Goal: Information Seeking & Learning: Learn about a topic

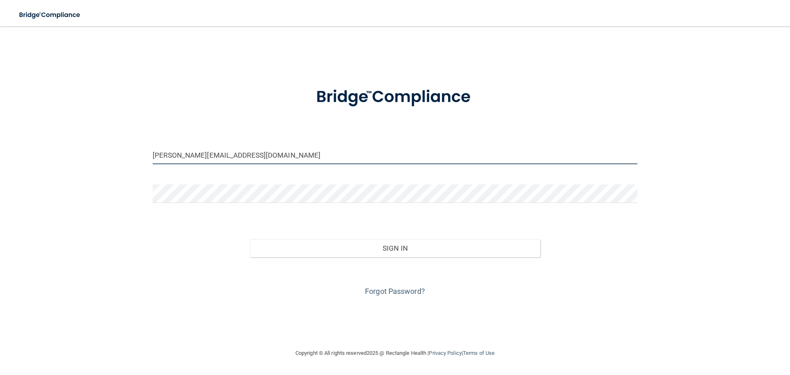
click at [256, 152] on input "[PERSON_NAME][EMAIL_ADDRESS][DOMAIN_NAME]" at bounding box center [395, 155] width 485 height 19
drag, startPoint x: 255, startPoint y: 155, endPoint x: 87, endPoint y: 157, distance: 167.9
click at [87, 157] on div "[PERSON_NAME][EMAIL_ADDRESS][DOMAIN_NAME] Invalid email/password. You don't hav…" at bounding box center [394, 187] width 757 height 305
type input "[EMAIL_ADDRESS][DOMAIN_NAME]"
click at [250, 239] on button "Sign In" at bounding box center [395, 248] width 291 height 18
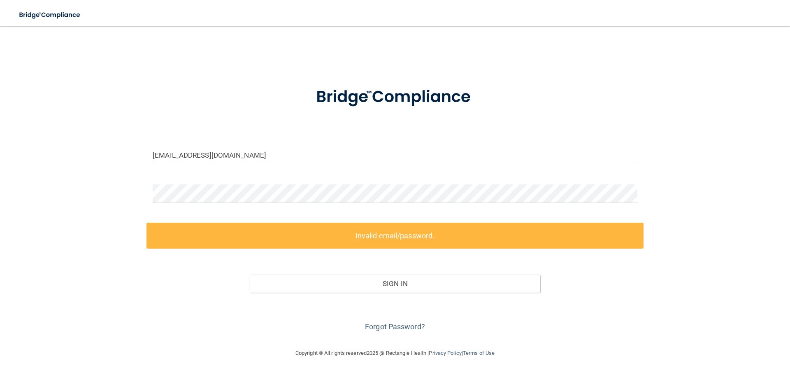
click at [205, 183] on form "[EMAIL_ADDRESS][DOMAIN_NAME] Invalid email/password. You don't have permission …" at bounding box center [395, 205] width 485 height 258
click at [112, 193] on div "[EMAIL_ADDRESS][DOMAIN_NAME] Invalid email/password. You don't have permission …" at bounding box center [394, 187] width 757 height 305
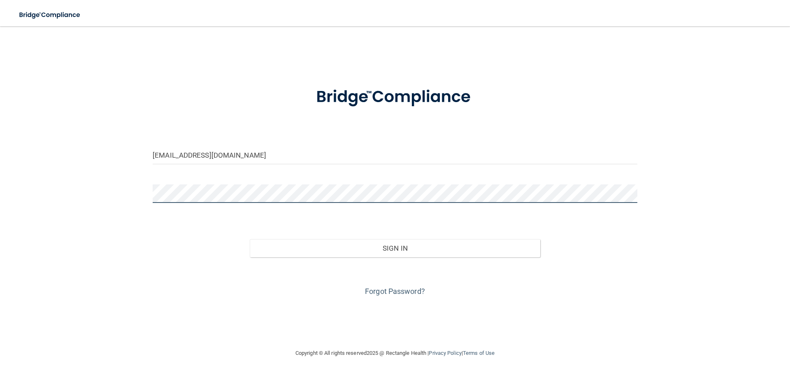
click at [250, 239] on button "Sign In" at bounding box center [395, 248] width 291 height 18
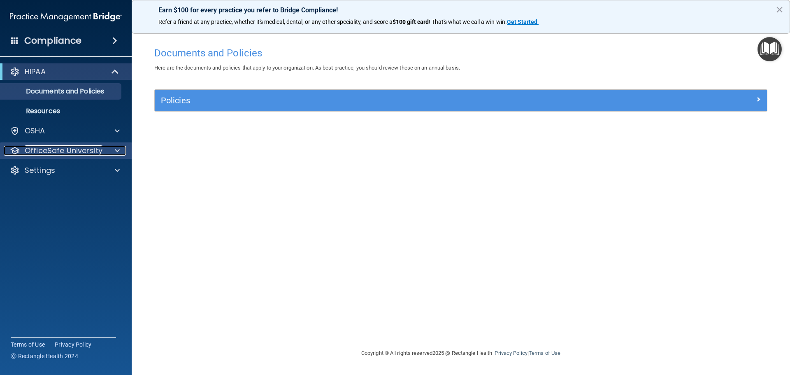
click at [71, 154] on p "OfficeSafe University" at bounding box center [64, 151] width 78 height 10
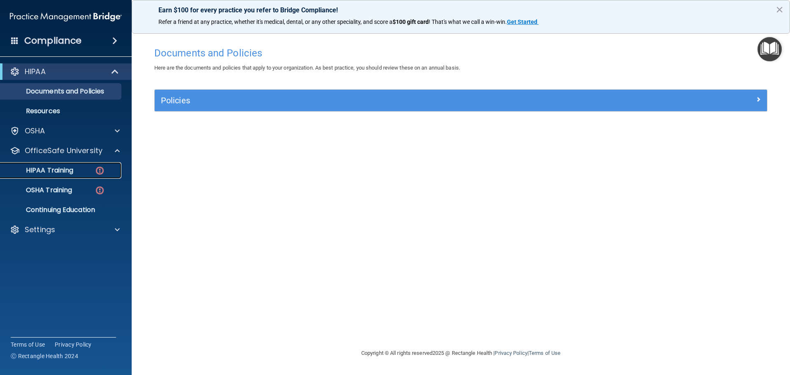
click at [62, 170] on p "HIPAA Training" at bounding box center [39, 170] width 68 height 8
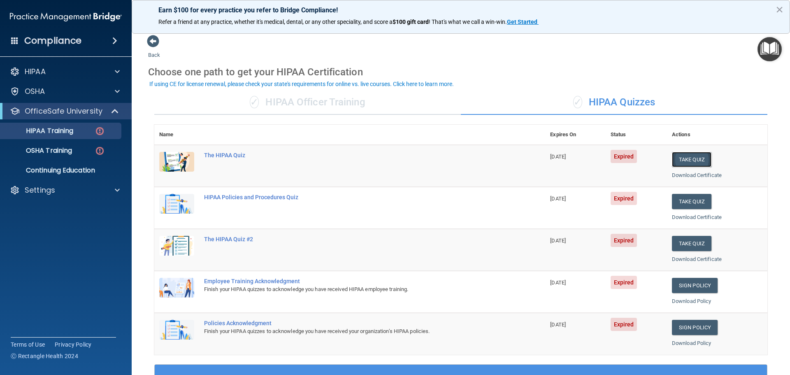
click at [681, 159] on button "Take Quiz" at bounding box center [692, 159] width 40 height 15
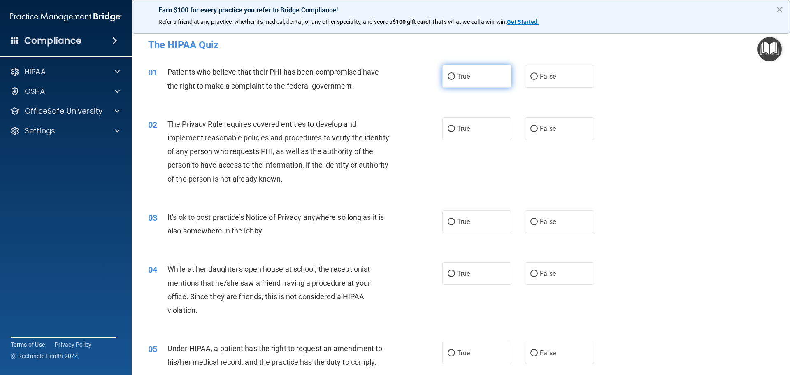
click at [457, 77] on span "True" at bounding box center [463, 76] width 13 height 8
click at [455, 77] on input "True" at bounding box center [451, 77] width 7 height 6
radio input "true"
click at [470, 125] on label "True" at bounding box center [476, 128] width 69 height 23
click at [455, 126] on input "True" at bounding box center [451, 129] width 7 height 6
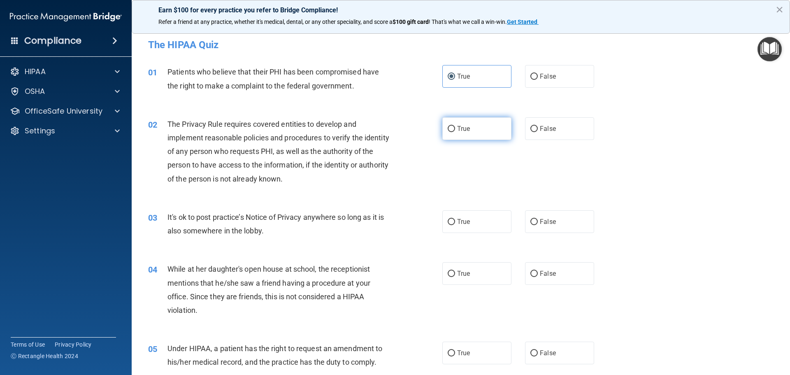
radio input "true"
click at [540, 224] on span "False" at bounding box center [548, 222] width 16 height 8
click at [538, 224] on input "False" at bounding box center [533, 222] width 7 height 6
radio input "true"
click at [542, 274] on span "False" at bounding box center [548, 274] width 16 height 8
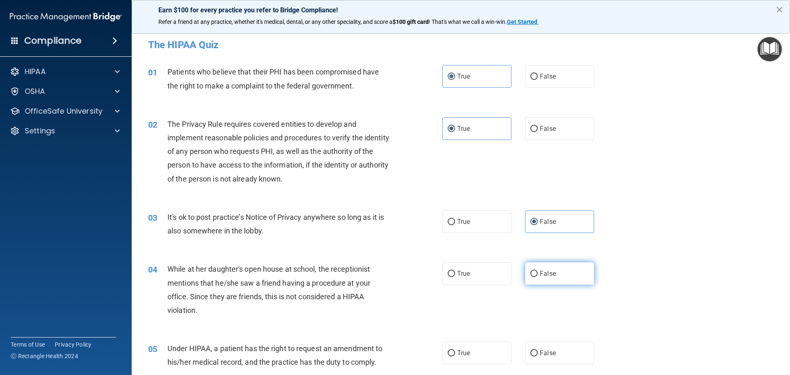
click at [538, 274] on input "False" at bounding box center [533, 274] width 7 height 6
radio input "true"
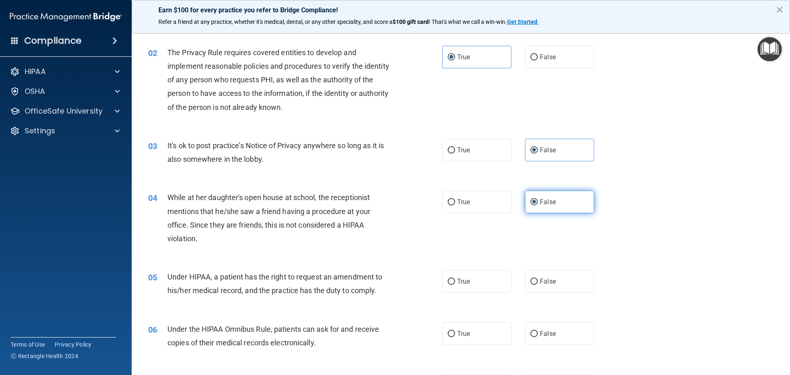
scroll to position [82, 0]
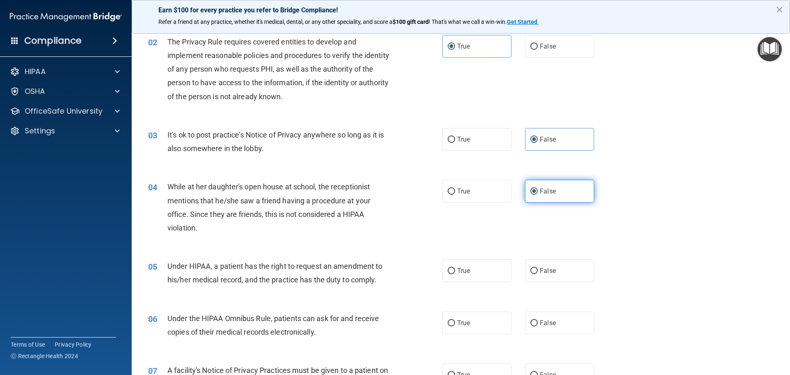
click at [542, 274] on span "False" at bounding box center [548, 271] width 16 height 8
click at [538, 274] on input "False" at bounding box center [533, 271] width 7 height 6
radio input "true"
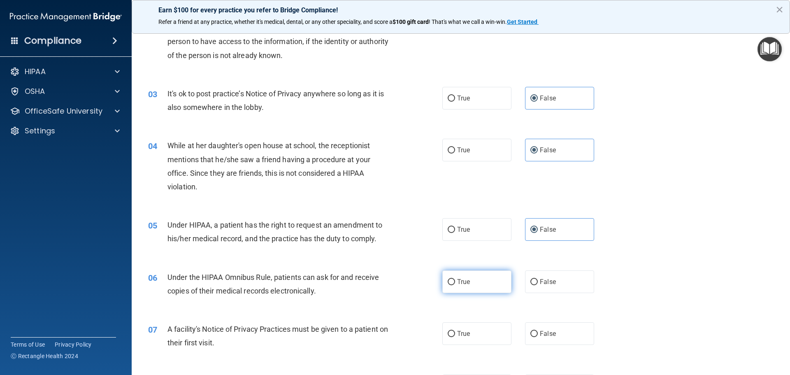
click at [456, 286] on label "True" at bounding box center [476, 281] width 69 height 23
click at [455, 285] on input "True" at bounding box center [451, 282] width 7 height 6
radio input "true"
click at [465, 332] on span "True" at bounding box center [463, 334] width 13 height 8
click at [455, 332] on input "True" at bounding box center [451, 334] width 7 height 6
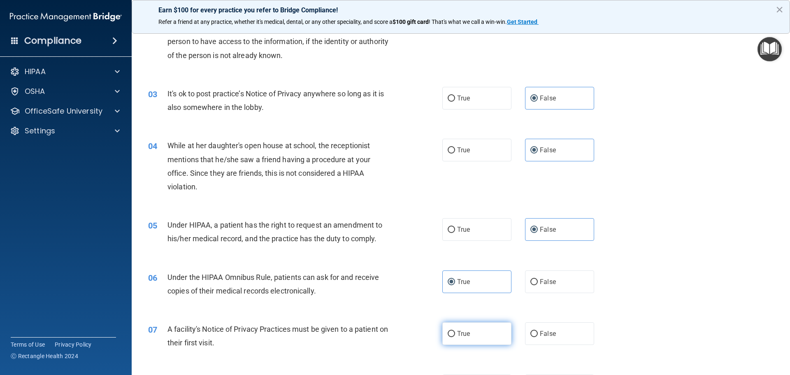
radio input "true"
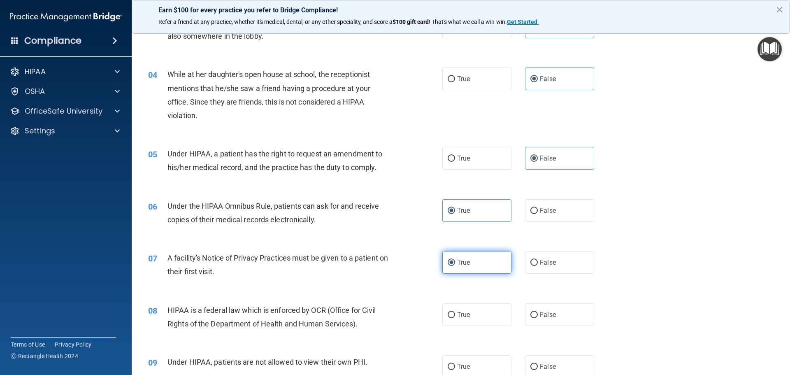
scroll to position [206, 0]
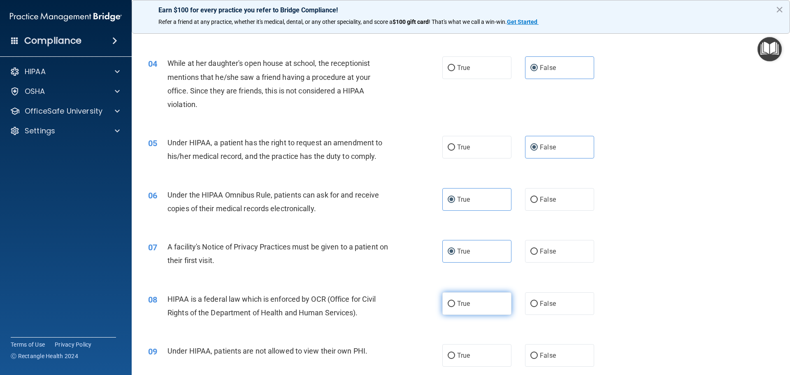
click at [463, 308] on label "True" at bounding box center [476, 303] width 69 height 23
click at [455, 307] on input "True" at bounding box center [451, 304] width 7 height 6
radio input "true"
click at [540, 358] on span "False" at bounding box center [548, 355] width 16 height 8
click at [538, 358] on input "False" at bounding box center [533, 356] width 7 height 6
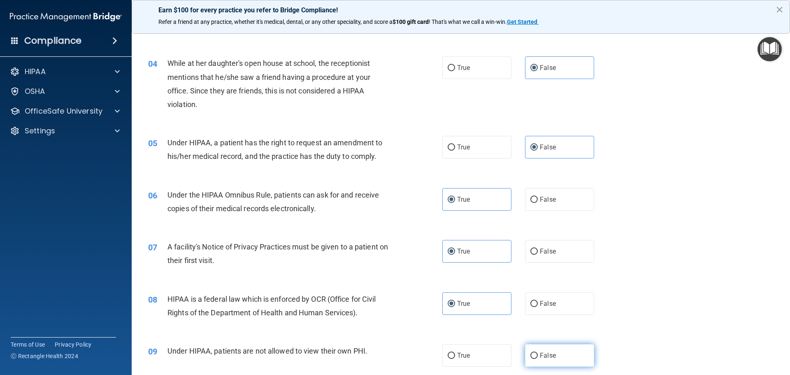
radio input "true"
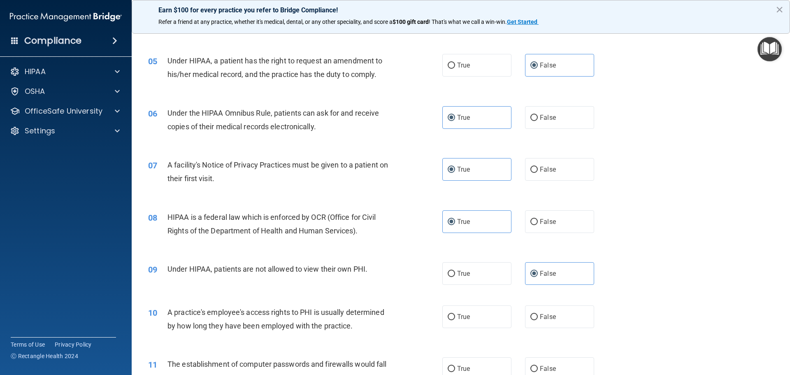
scroll to position [288, 0]
click at [541, 313] on span "False" at bounding box center [548, 316] width 16 height 8
click at [538, 314] on input "False" at bounding box center [533, 317] width 7 height 6
radio input "true"
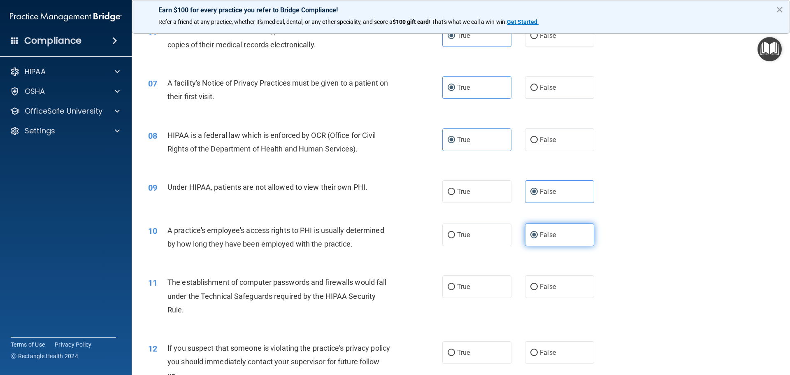
scroll to position [370, 0]
click at [484, 292] on label "True" at bounding box center [476, 285] width 69 height 23
click at [455, 289] on input "True" at bounding box center [451, 286] width 7 height 6
radio input "true"
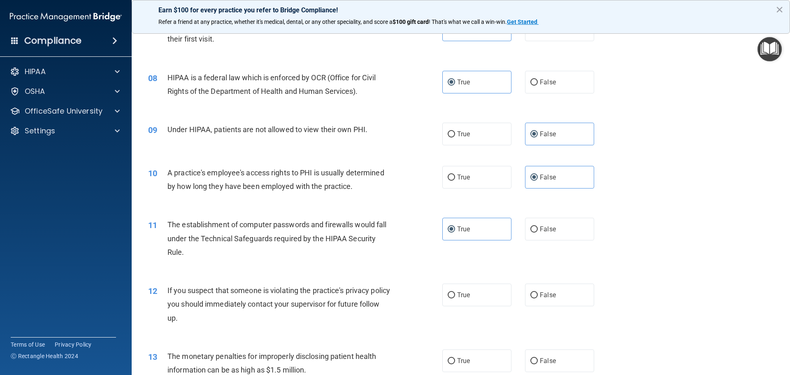
scroll to position [453, 0]
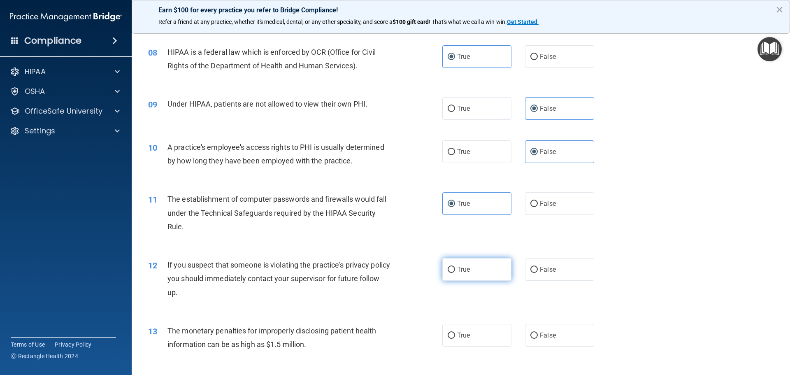
click at [475, 275] on label "True" at bounding box center [476, 269] width 69 height 23
click at [455, 273] on input "True" at bounding box center [451, 270] width 7 height 6
radio input "true"
click at [494, 335] on label "True" at bounding box center [476, 335] width 69 height 23
click at [455, 335] on input "True" at bounding box center [451, 335] width 7 height 6
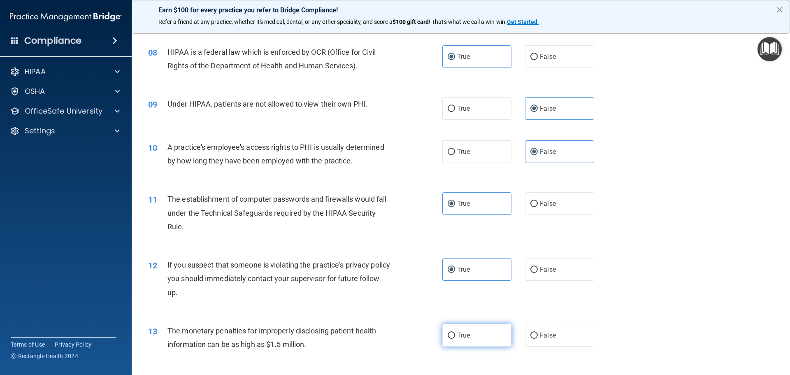
radio input "true"
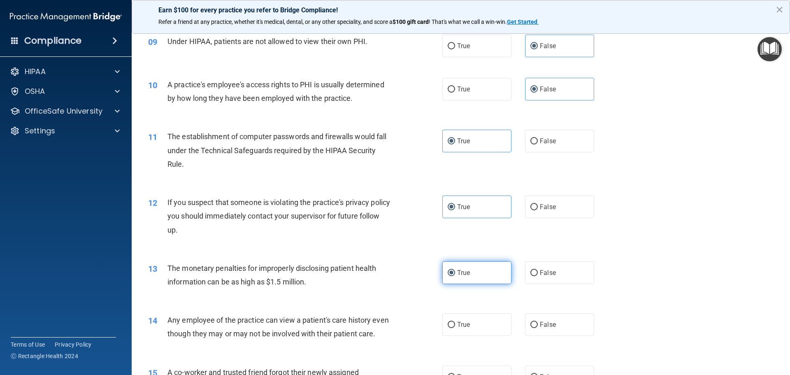
scroll to position [535, 0]
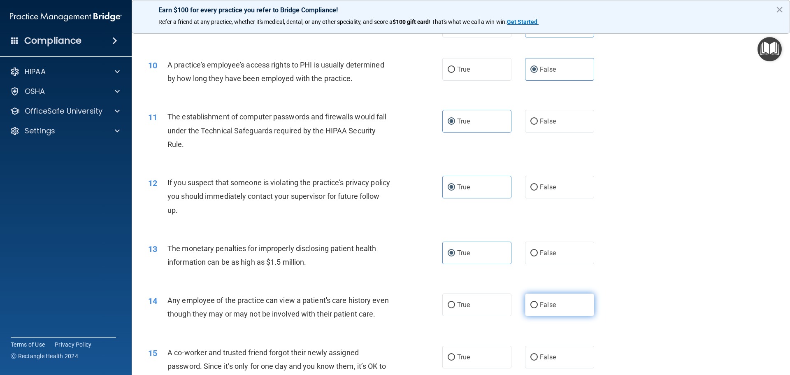
click at [563, 297] on label "False" at bounding box center [559, 304] width 69 height 23
click at [538, 302] on input "False" at bounding box center [533, 305] width 7 height 6
radio input "true"
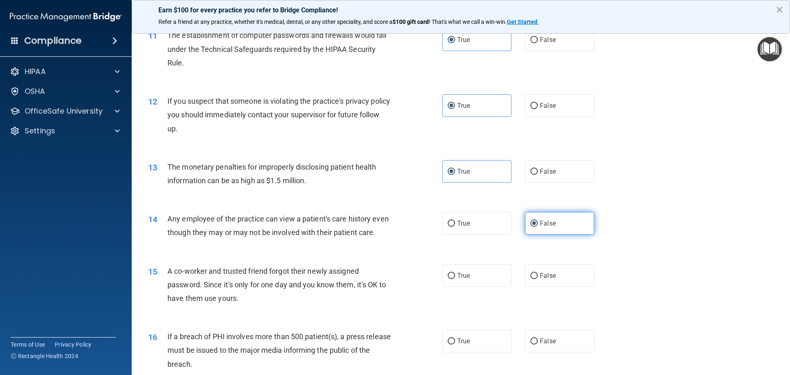
scroll to position [617, 0]
click at [547, 279] on span "False" at bounding box center [548, 275] width 16 height 8
click at [538, 278] on input "False" at bounding box center [533, 275] width 7 height 6
radio input "true"
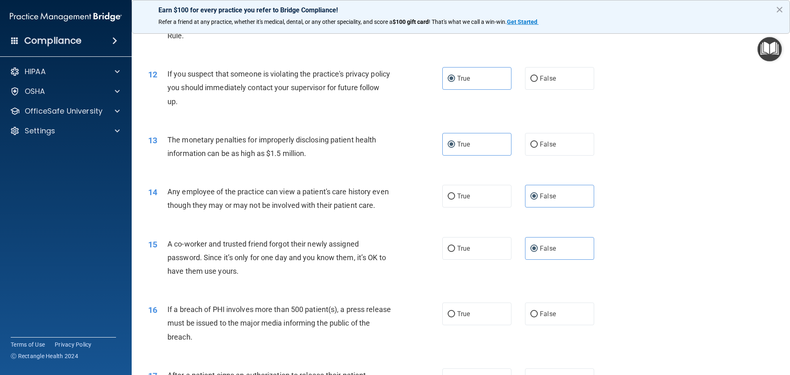
scroll to position [658, 0]
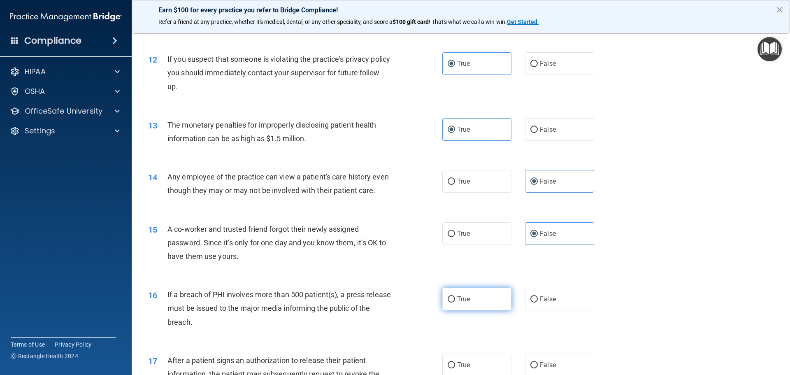
click at [499, 310] on label "True" at bounding box center [476, 299] width 69 height 23
click at [455, 302] on input "True" at bounding box center [451, 299] width 7 height 6
radio input "true"
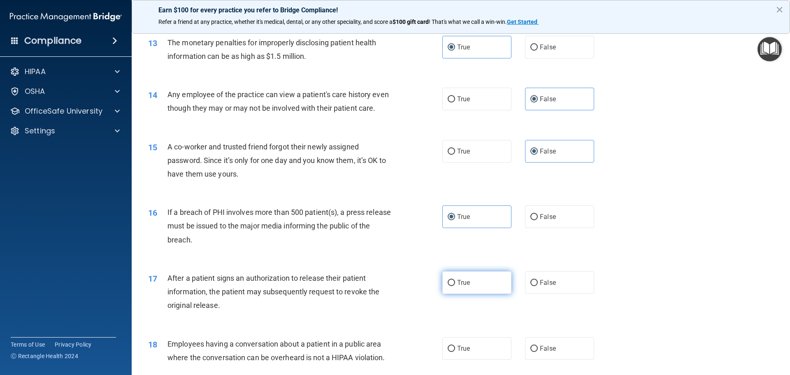
click at [488, 294] on label "True" at bounding box center [476, 282] width 69 height 23
click at [455, 286] on input "True" at bounding box center [451, 283] width 7 height 6
radio input "true"
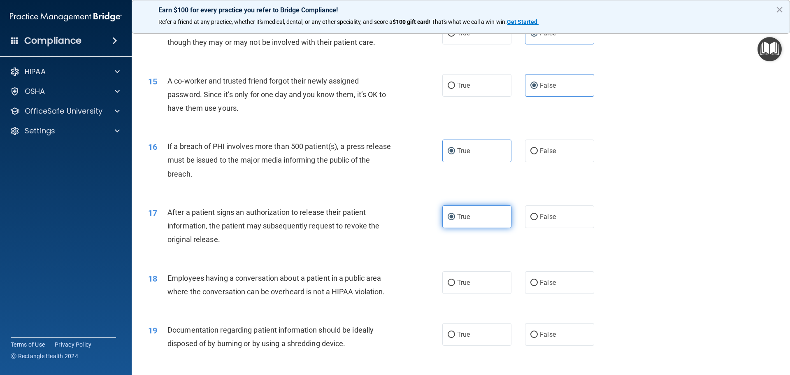
scroll to position [823, 0]
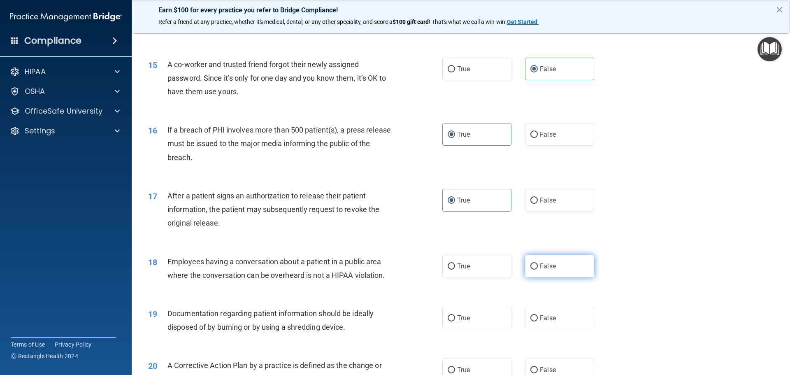
click at [577, 277] on label "False" at bounding box center [559, 266] width 69 height 23
click at [538, 270] on input "False" at bounding box center [533, 266] width 7 height 6
radio input "true"
click at [481, 329] on label "True" at bounding box center [476, 318] width 69 height 23
click at [455, 321] on input "True" at bounding box center [451, 318] width 7 height 6
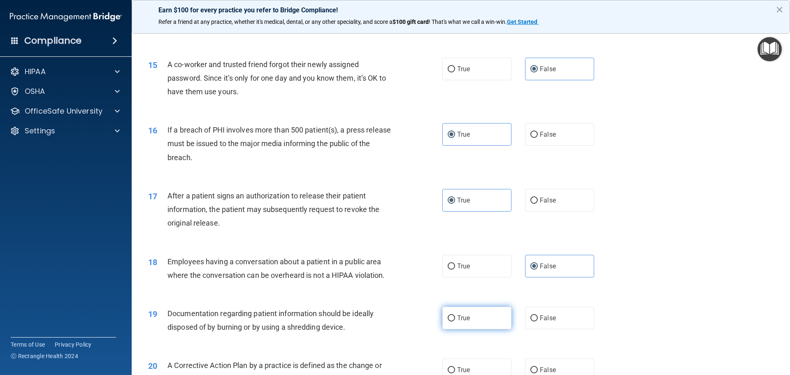
radio input "true"
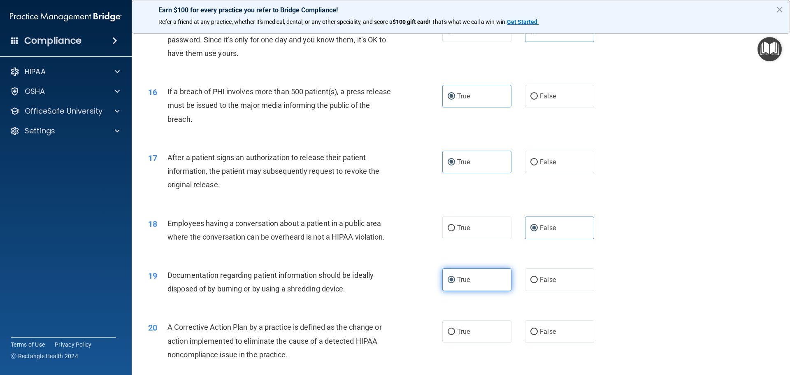
scroll to position [905, 0]
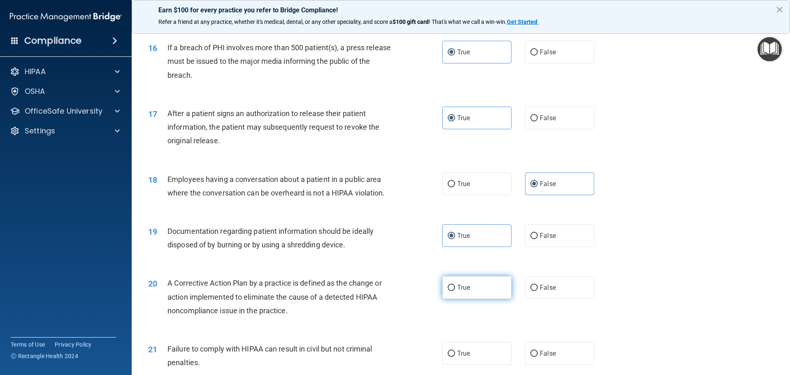
click at [479, 299] on label "True" at bounding box center [476, 287] width 69 height 23
click at [455, 291] on input "True" at bounding box center [451, 288] width 7 height 6
radio input "true"
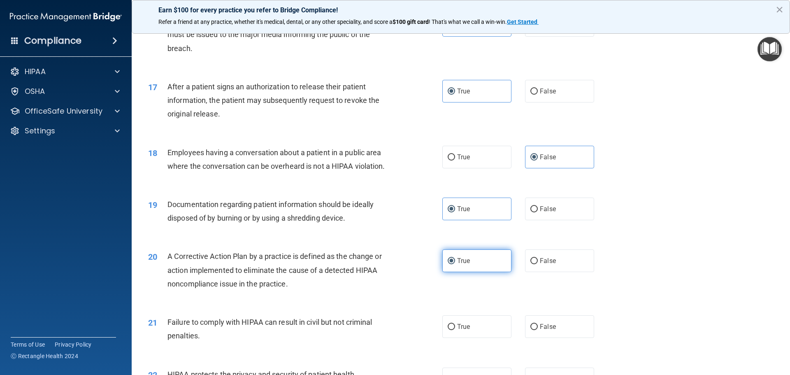
scroll to position [946, 0]
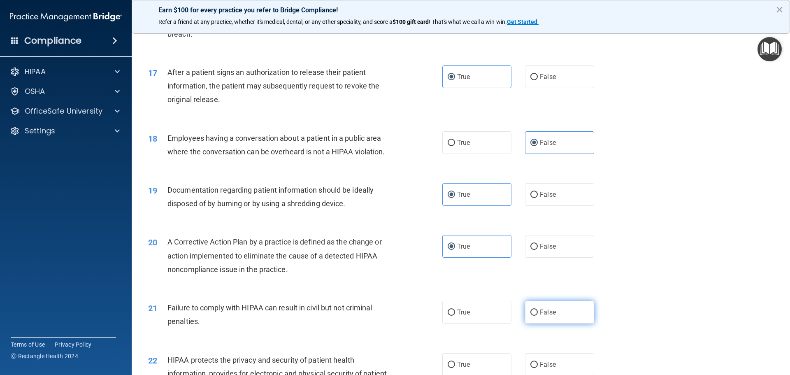
click at [550, 316] on span "False" at bounding box center [548, 312] width 16 height 8
click at [538, 316] on input "False" at bounding box center [533, 312] width 7 height 6
radio input "true"
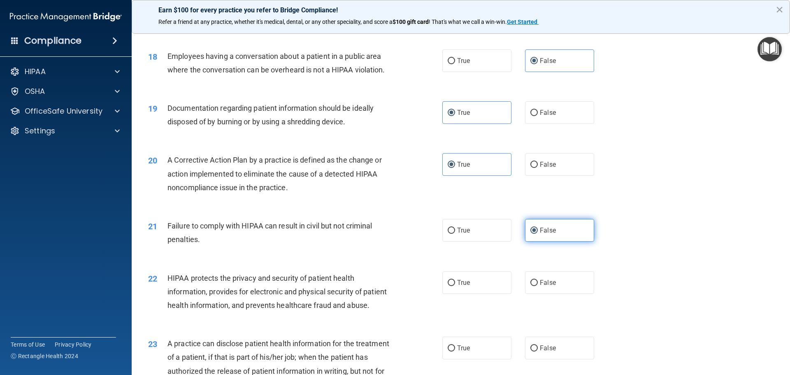
scroll to position [1029, 0]
click at [474, 292] on label "True" at bounding box center [476, 282] width 69 height 23
click at [455, 286] on input "True" at bounding box center [451, 282] width 7 height 6
radio input "true"
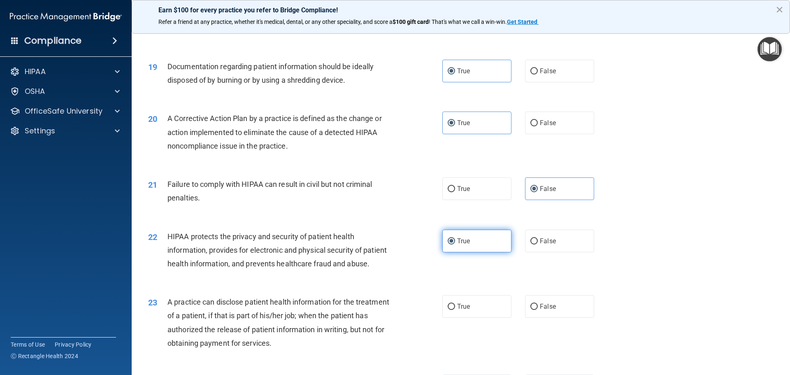
scroll to position [1111, 0]
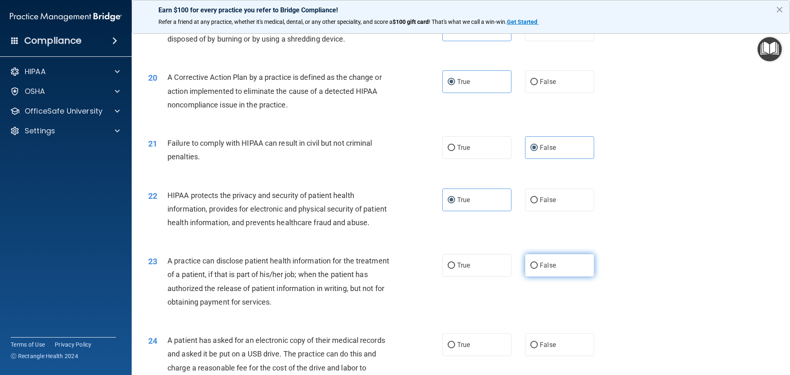
click at [580, 277] on label "False" at bounding box center [559, 265] width 69 height 23
click at [538, 269] on input "False" at bounding box center [533, 266] width 7 height 6
radio input "true"
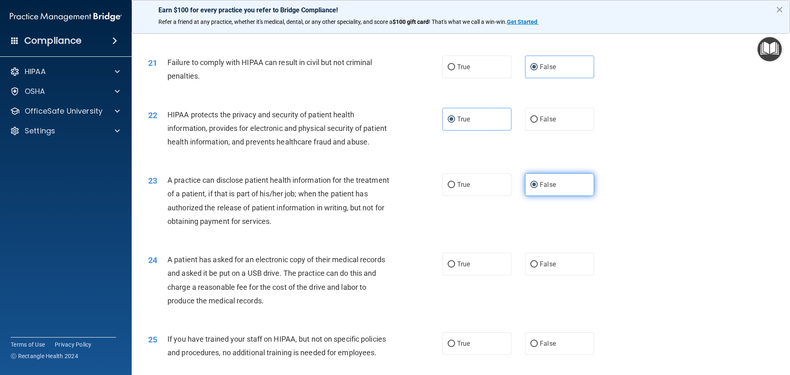
scroll to position [1193, 0]
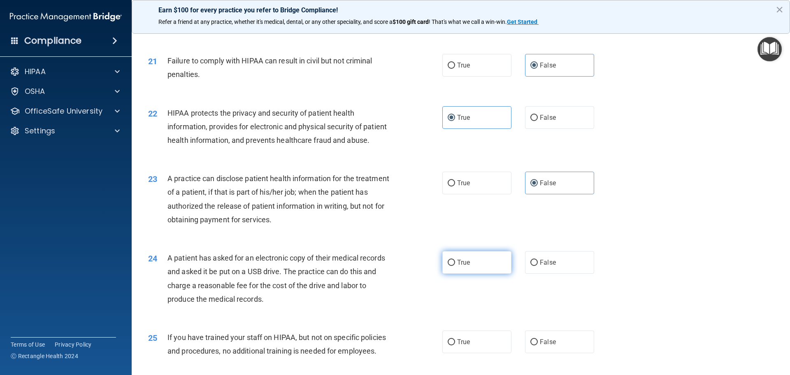
click at [490, 274] on label "True" at bounding box center [476, 262] width 69 height 23
click at [455, 266] on input "True" at bounding box center [451, 263] width 7 height 6
radio input "true"
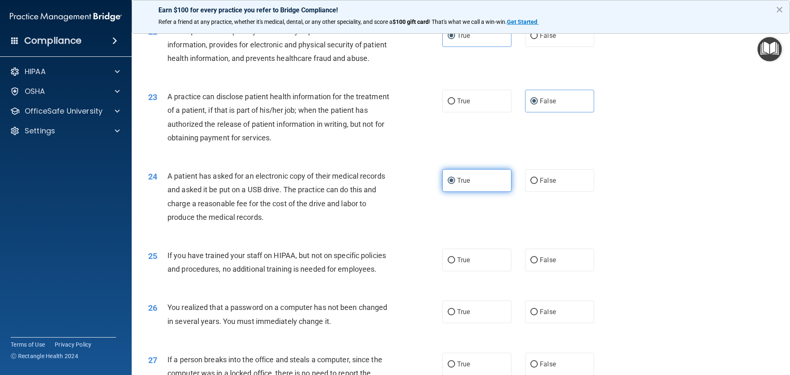
scroll to position [1276, 0]
click at [552, 271] on label "False" at bounding box center [559, 259] width 69 height 23
click at [538, 263] on input "False" at bounding box center [533, 260] width 7 height 6
radio input "true"
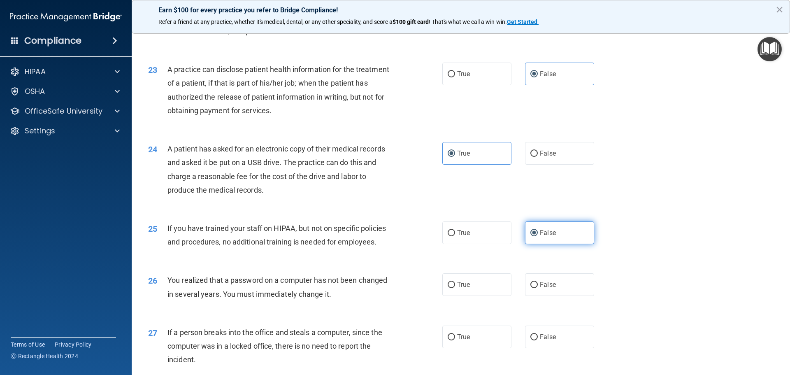
scroll to position [1317, 0]
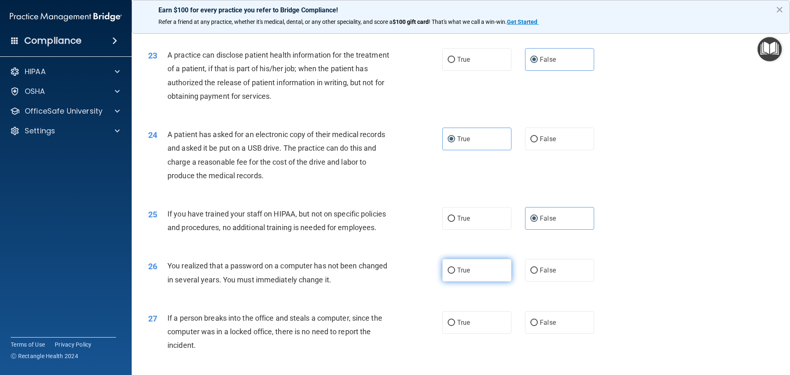
click at [475, 281] on label "True" at bounding box center [476, 270] width 69 height 23
click at [455, 274] on input "True" at bounding box center [451, 270] width 7 height 6
radio input "true"
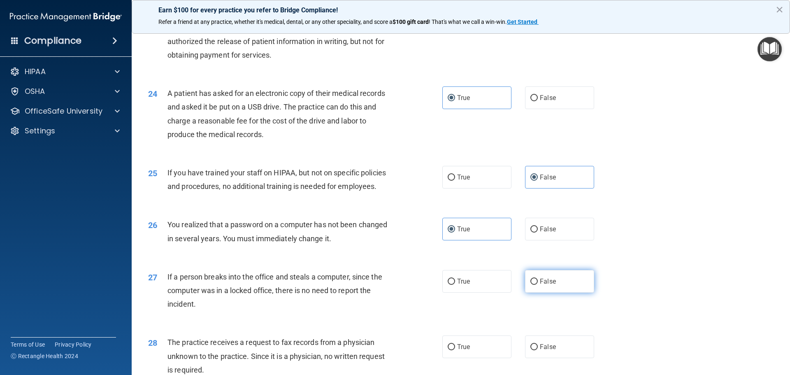
click at [563, 293] on label "False" at bounding box center [559, 281] width 69 height 23
click at [538, 285] on input "False" at bounding box center [533, 282] width 7 height 6
radio input "true"
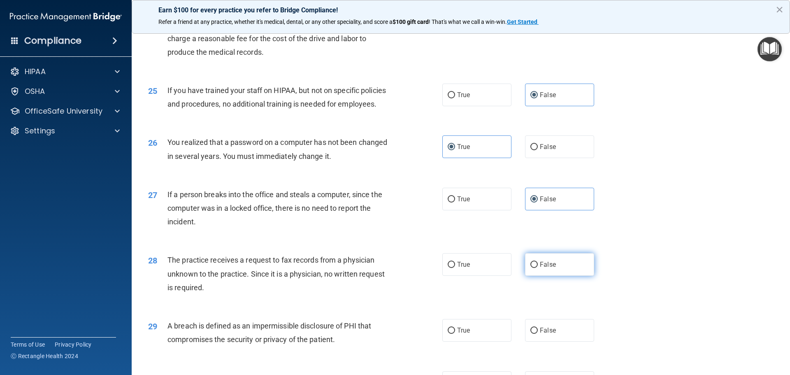
click at [562, 276] on label "False" at bounding box center [559, 264] width 69 height 23
click at [538, 268] on input "False" at bounding box center [533, 265] width 7 height 6
radio input "true"
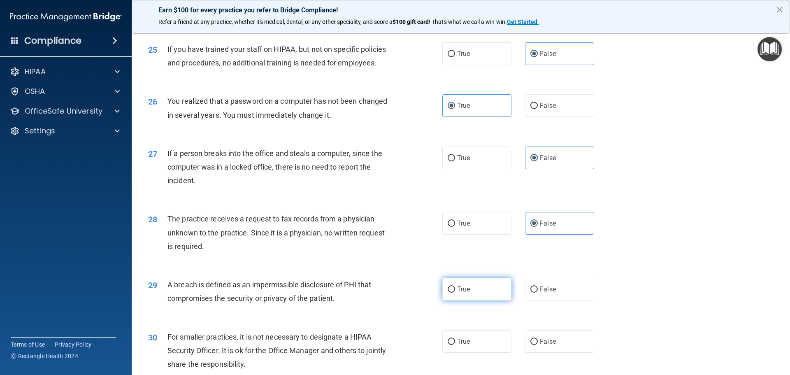
click at [488, 300] on label "True" at bounding box center [476, 289] width 69 height 23
click at [455, 293] on input "True" at bounding box center [451, 289] width 7 height 6
radio input "true"
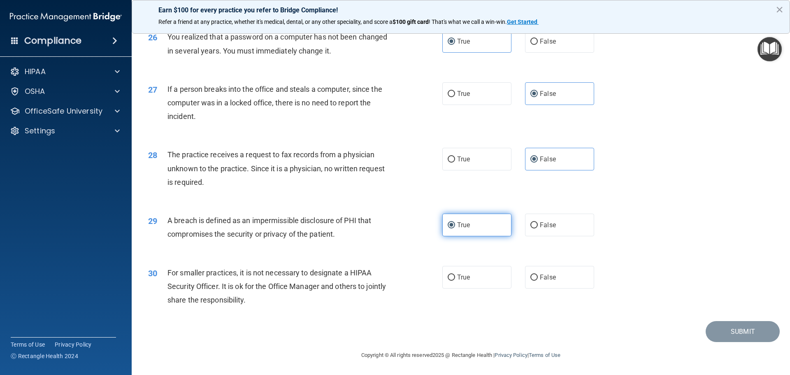
scroll to position [1564, 0]
click at [570, 288] on label "False" at bounding box center [559, 277] width 69 height 23
click at [538, 281] on input "False" at bounding box center [533, 277] width 7 height 6
radio input "true"
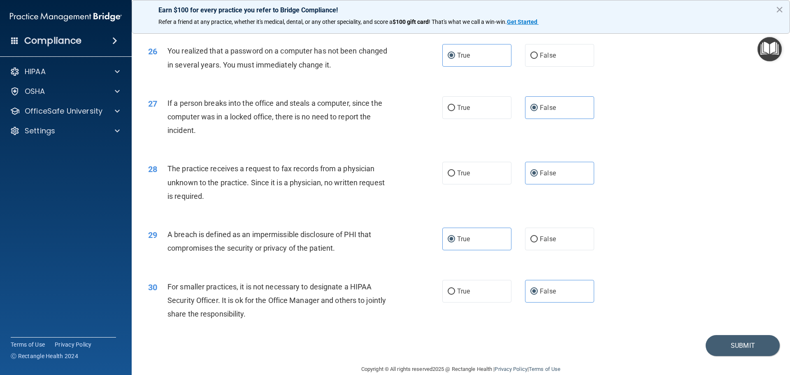
scroll to position [1573, 0]
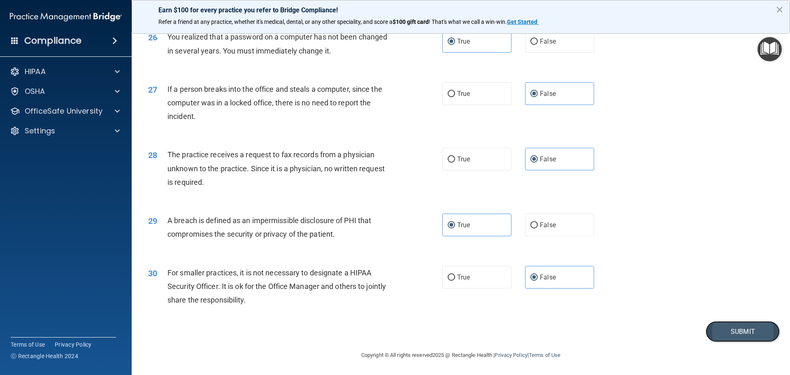
click at [714, 332] on button "Submit" at bounding box center [743, 331] width 74 height 21
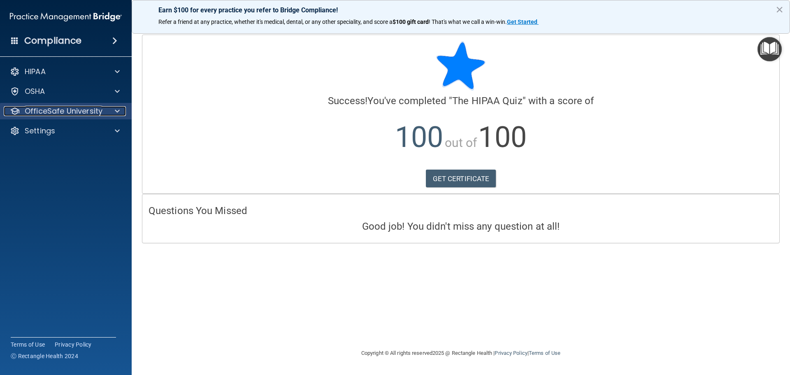
click at [42, 114] on p "OfficeSafe University" at bounding box center [64, 111] width 78 height 10
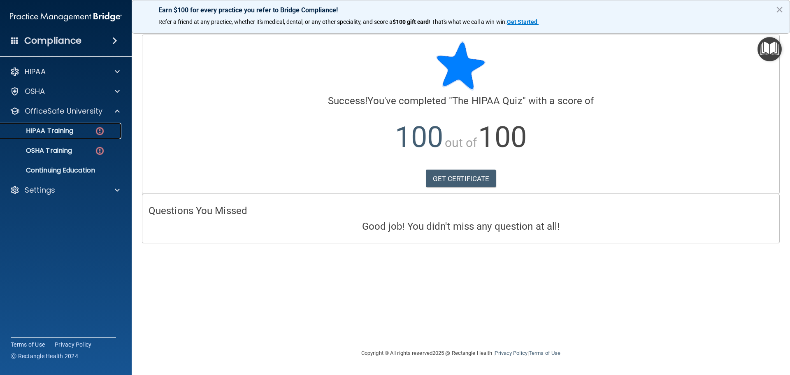
click at [48, 129] on p "HIPAA Training" at bounding box center [39, 131] width 68 height 8
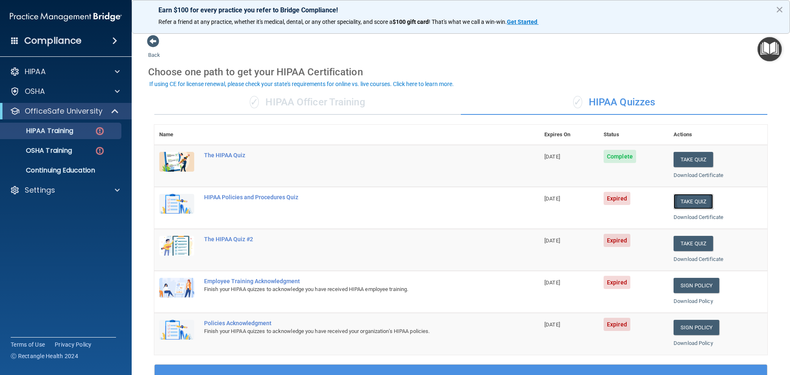
click at [694, 207] on button "Take Quiz" at bounding box center [694, 201] width 40 height 15
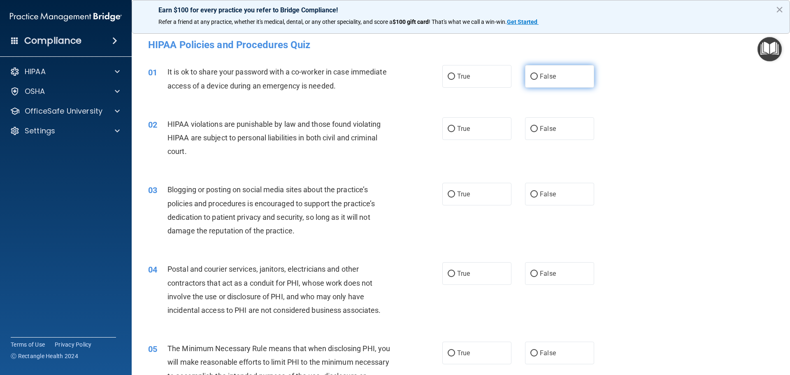
click at [560, 82] on label "False" at bounding box center [559, 76] width 69 height 23
click at [538, 80] on input "False" at bounding box center [533, 77] width 7 height 6
radio input "true"
click at [488, 126] on label "True" at bounding box center [476, 128] width 69 height 23
click at [455, 126] on input "True" at bounding box center [451, 129] width 7 height 6
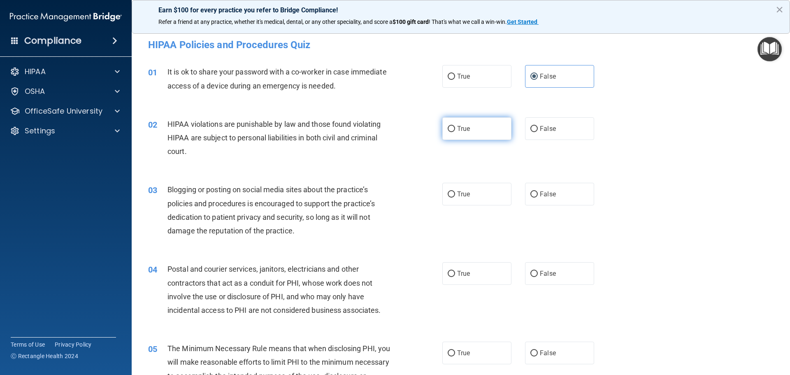
radio input "true"
click at [572, 190] on label "False" at bounding box center [559, 194] width 69 height 23
click at [538, 191] on input "False" at bounding box center [533, 194] width 7 height 6
radio input "true"
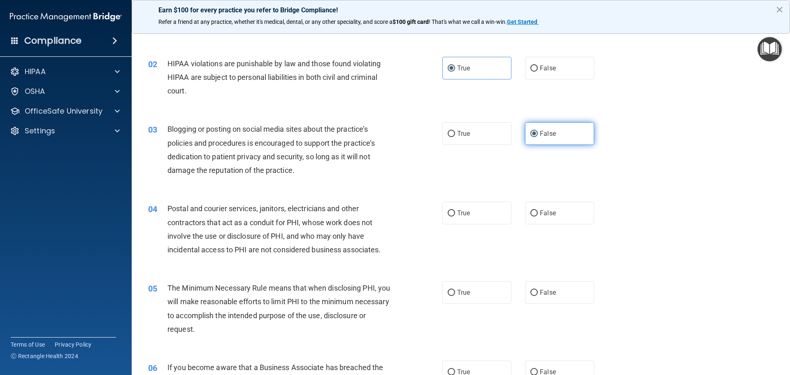
scroll to position [82, 0]
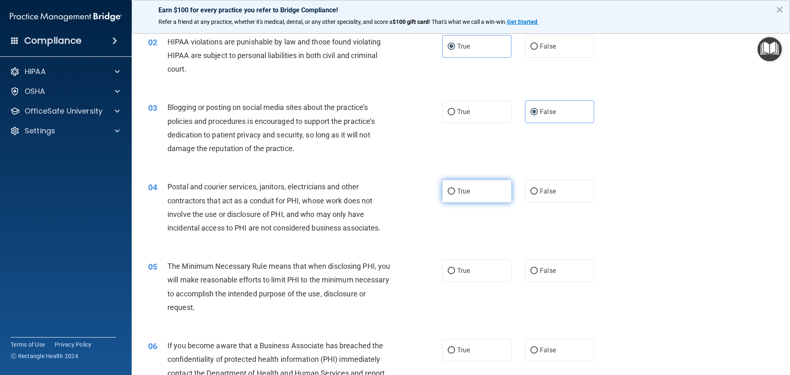
click at [505, 190] on label "True" at bounding box center [476, 191] width 69 height 23
click at [455, 190] on input "True" at bounding box center [451, 191] width 7 height 6
radio input "true"
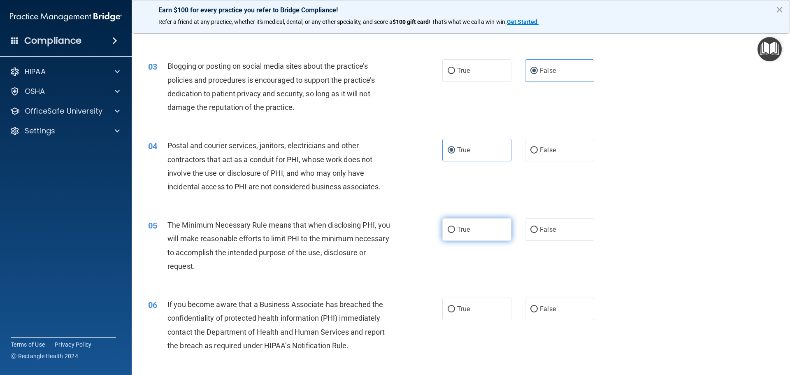
click at [484, 223] on label "True" at bounding box center [476, 229] width 69 height 23
click at [455, 227] on input "True" at bounding box center [451, 230] width 7 height 6
radio input "true"
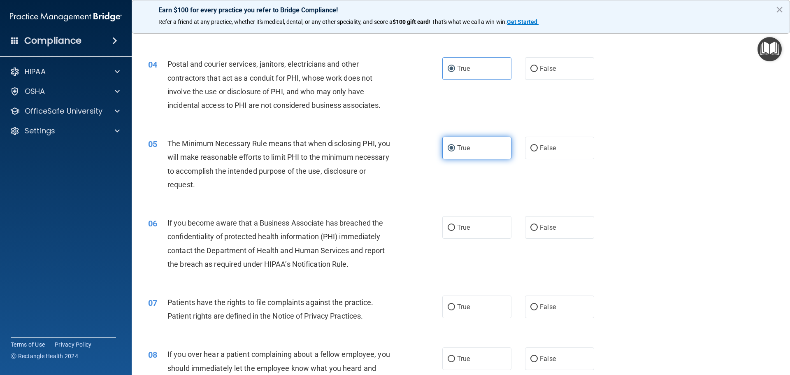
scroll to position [206, 0]
click at [591, 230] on div "True False" at bounding box center [525, 226] width 166 height 23
click at [574, 233] on label "False" at bounding box center [559, 226] width 69 height 23
click at [538, 230] on input "False" at bounding box center [533, 227] width 7 height 6
radio input "true"
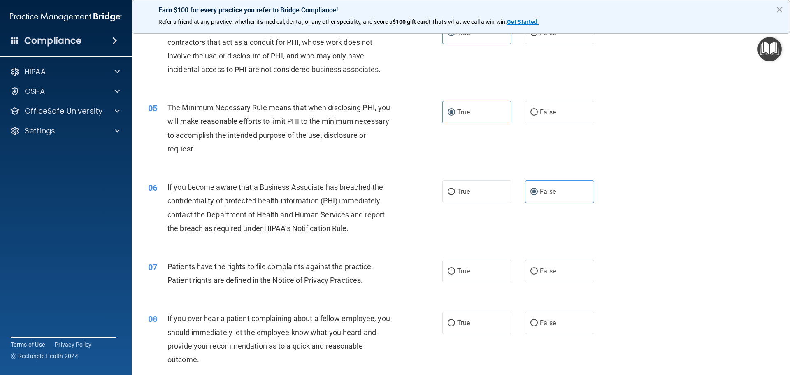
scroll to position [288, 0]
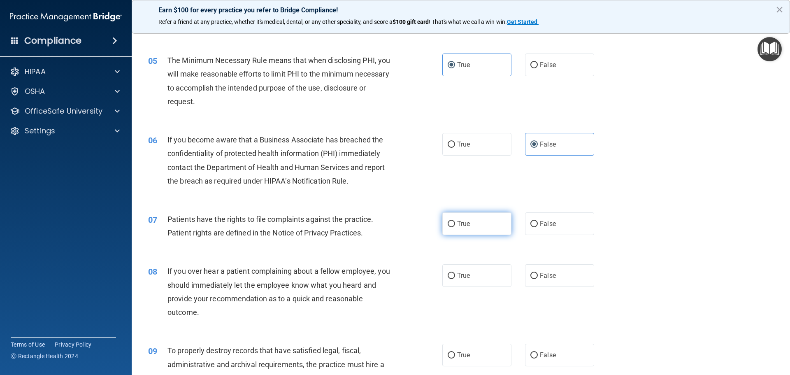
click at [473, 231] on label "True" at bounding box center [476, 223] width 69 height 23
click at [455, 227] on input "True" at bounding box center [451, 224] width 7 height 6
radio input "true"
click at [554, 280] on label "False" at bounding box center [559, 275] width 69 height 23
click at [538, 279] on input "False" at bounding box center [533, 276] width 7 height 6
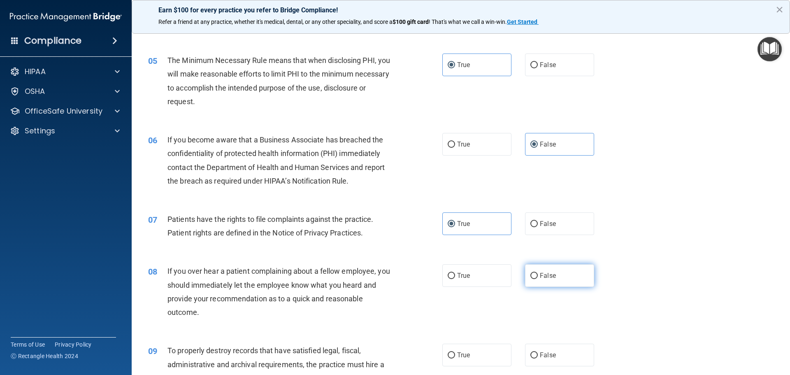
radio input "true"
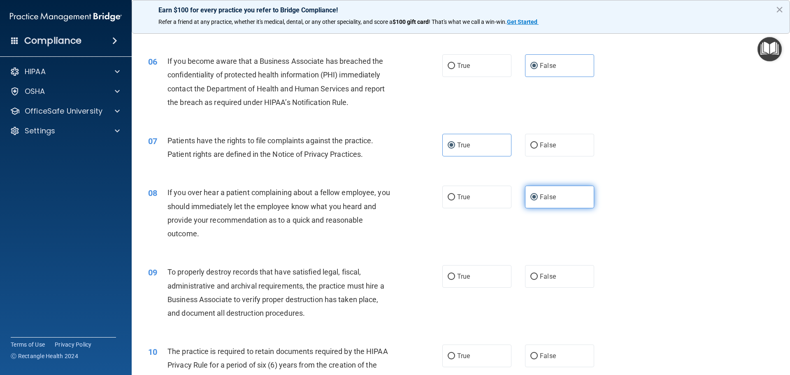
scroll to position [370, 0]
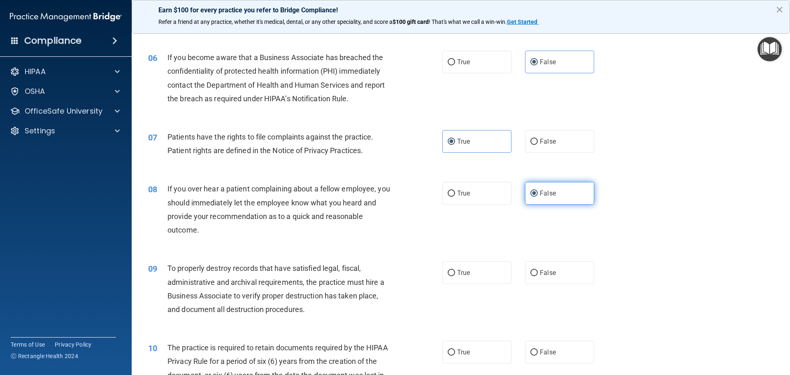
click at [554, 280] on label "False" at bounding box center [559, 272] width 69 height 23
click at [538, 276] on input "False" at bounding box center [533, 273] width 7 height 6
radio input "true"
click at [479, 356] on label "True" at bounding box center [476, 352] width 69 height 23
click at [455, 356] on input "True" at bounding box center [451, 352] width 7 height 6
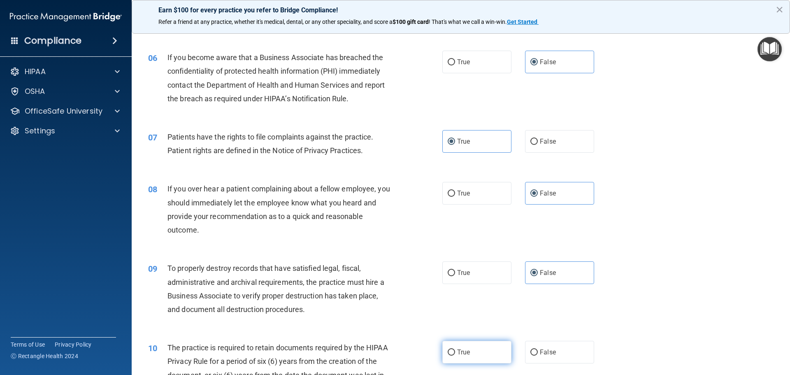
radio input "true"
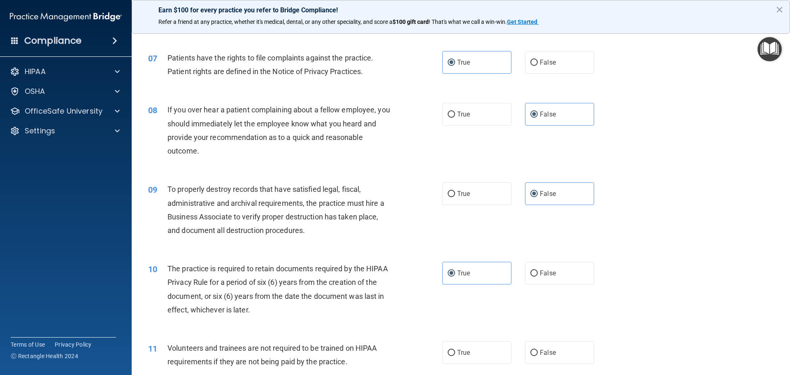
scroll to position [453, 0]
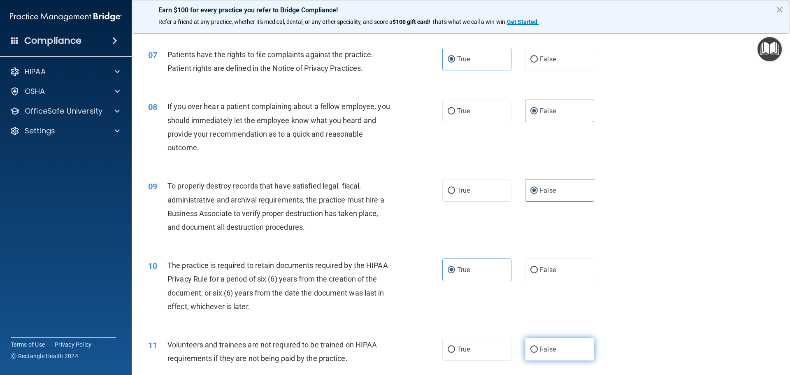
click at [553, 346] on label "False" at bounding box center [559, 349] width 69 height 23
click at [538, 346] on input "False" at bounding box center [533, 349] width 7 height 6
radio input "true"
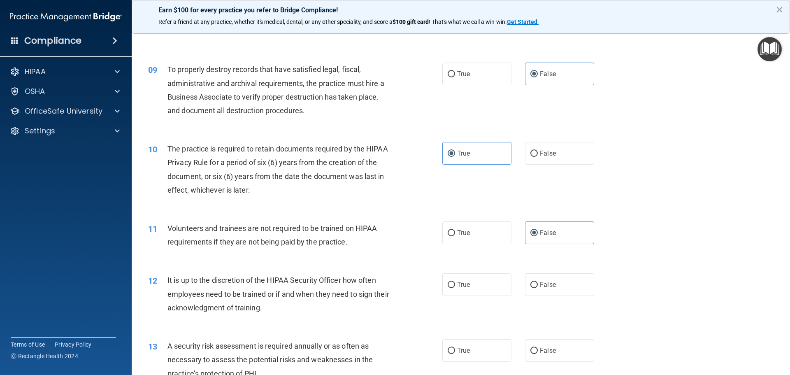
scroll to position [576, 0]
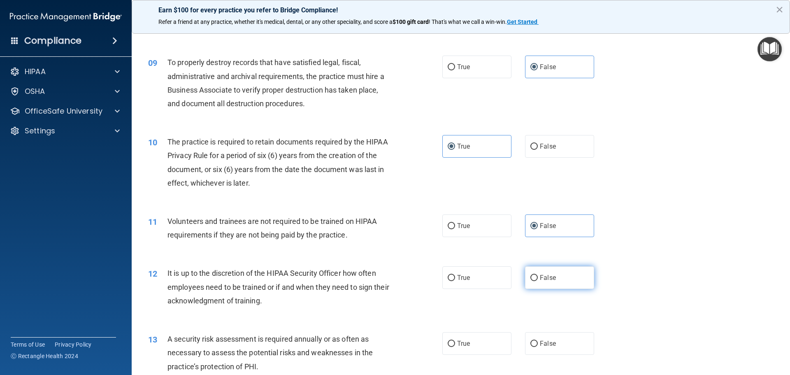
click at [557, 276] on label "False" at bounding box center [559, 277] width 69 height 23
click at [538, 276] on input "False" at bounding box center [533, 278] width 7 height 6
radio input "true"
click at [494, 339] on label "True" at bounding box center [476, 343] width 69 height 23
click at [455, 341] on input "True" at bounding box center [451, 344] width 7 height 6
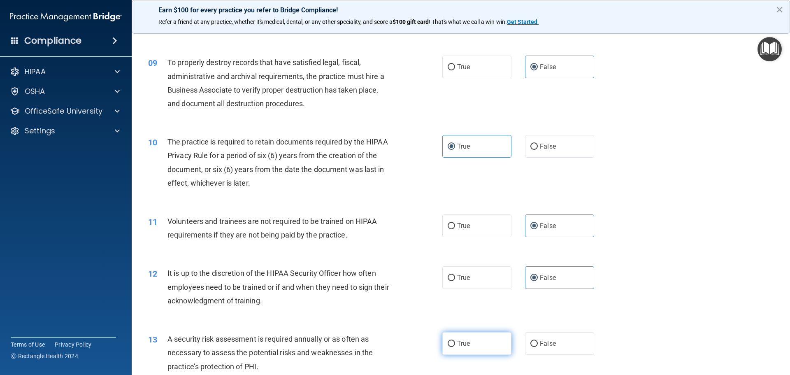
radio input "true"
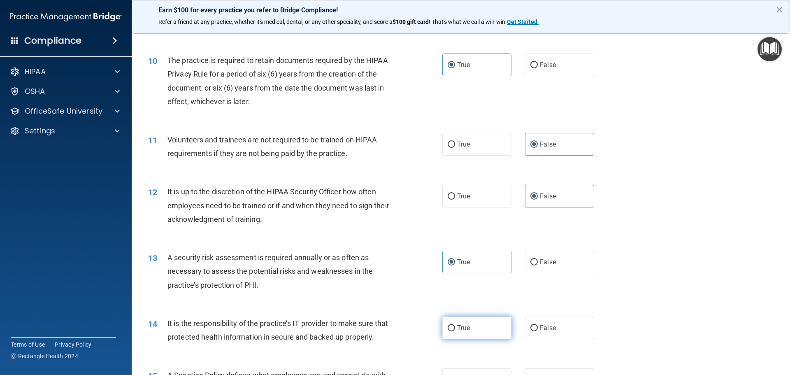
scroll to position [658, 0]
click at [566, 333] on label "False" at bounding box center [559, 327] width 69 height 23
click at [538, 330] on input "False" at bounding box center [533, 327] width 7 height 6
radio input "true"
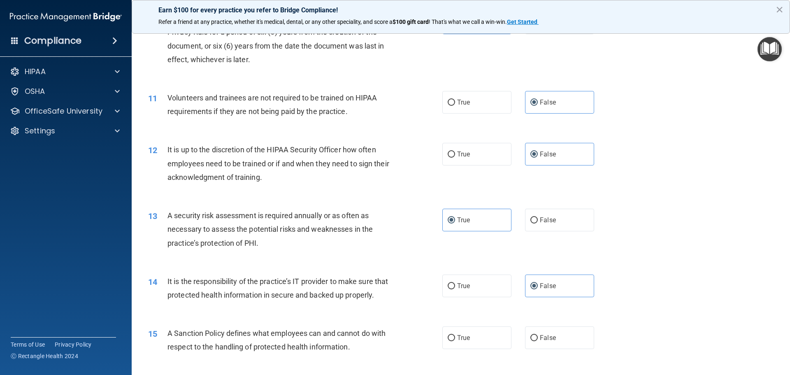
scroll to position [741, 0]
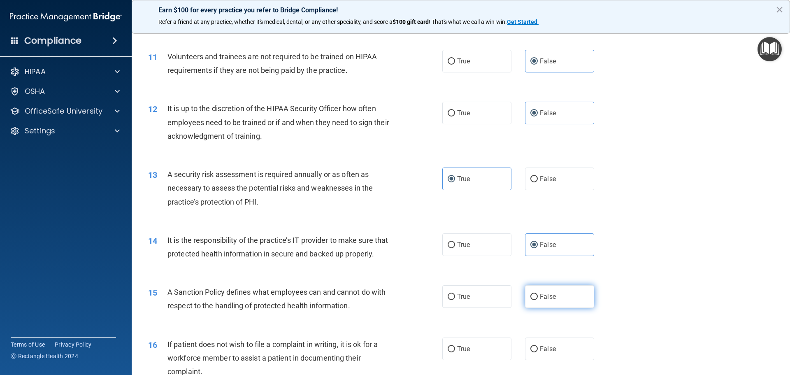
click at [565, 308] on label "False" at bounding box center [559, 296] width 69 height 23
click at [538, 300] on input "False" at bounding box center [533, 297] width 7 height 6
radio input "true"
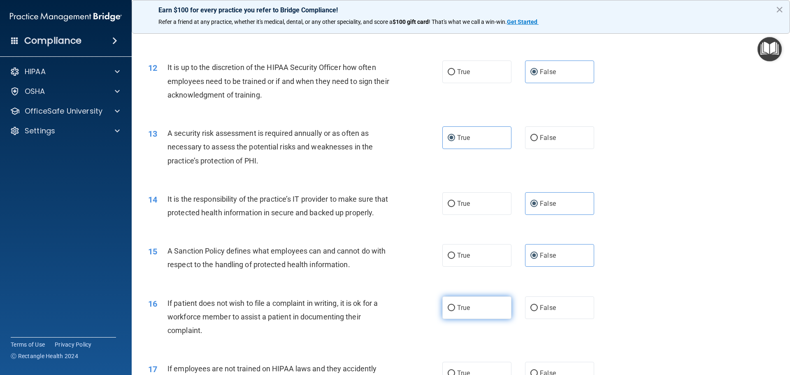
click at [484, 319] on label "True" at bounding box center [476, 307] width 69 height 23
click at [455, 311] on input "True" at bounding box center [451, 308] width 7 height 6
radio input "true"
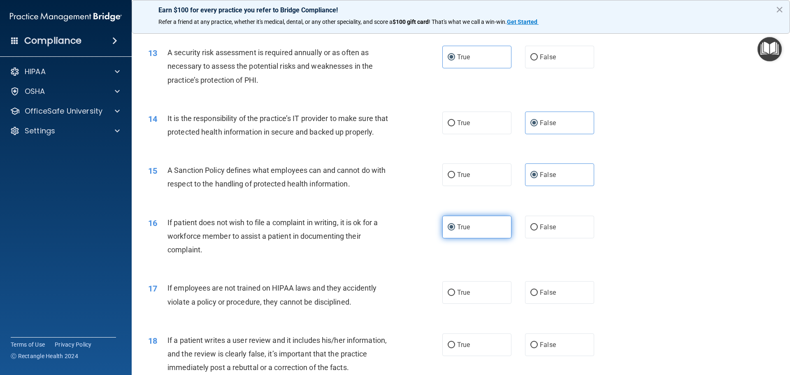
scroll to position [864, 0]
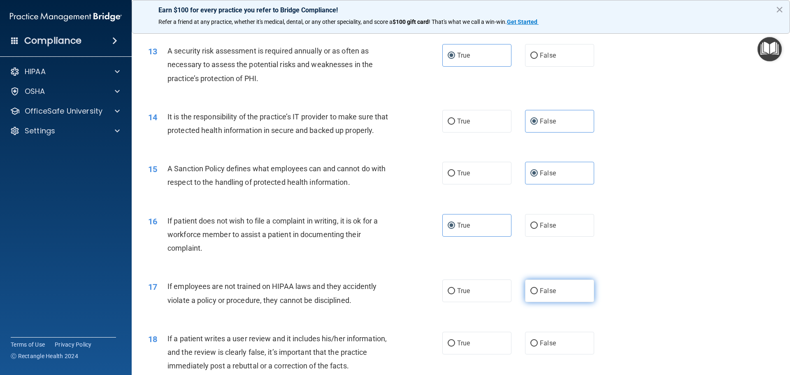
click at [580, 302] on label "False" at bounding box center [559, 290] width 69 height 23
click at [538, 294] on input "False" at bounding box center [533, 291] width 7 height 6
radio input "true"
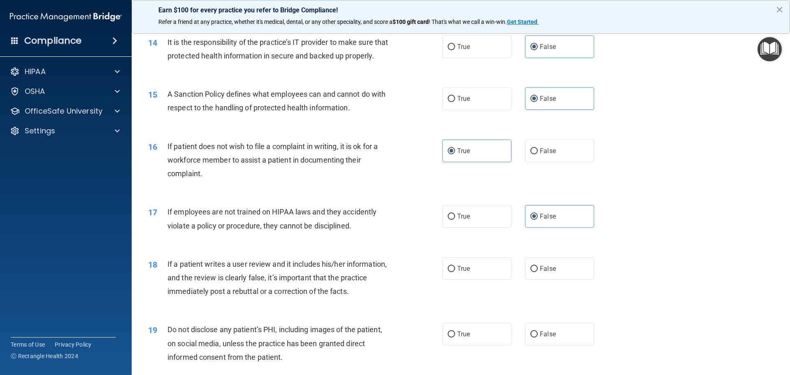
scroll to position [946, 0]
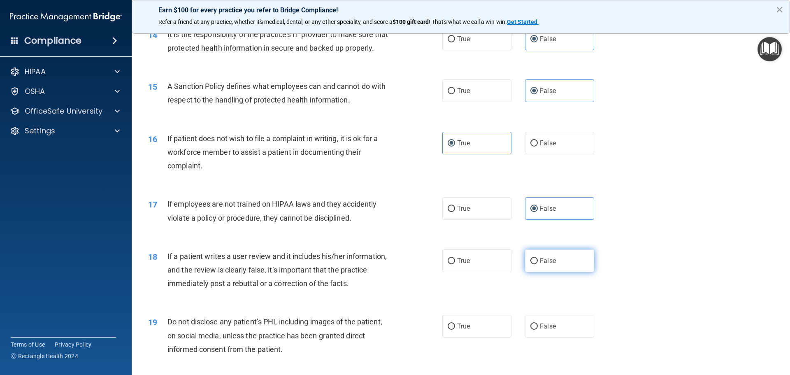
click at [572, 272] on label "False" at bounding box center [559, 260] width 69 height 23
click at [538, 264] on input "False" at bounding box center [533, 261] width 7 height 6
radio input "true"
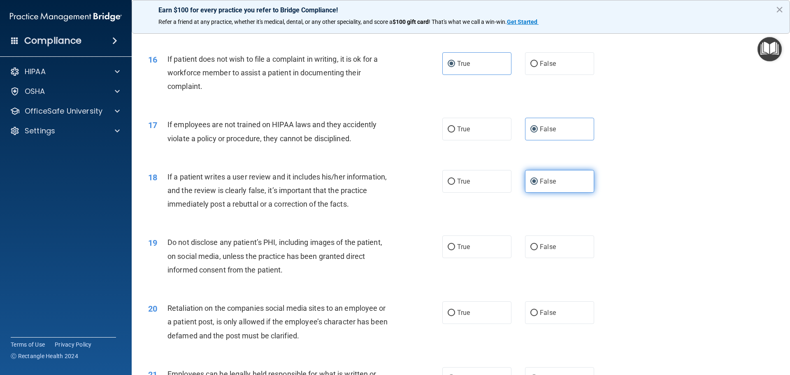
scroll to position [1029, 0]
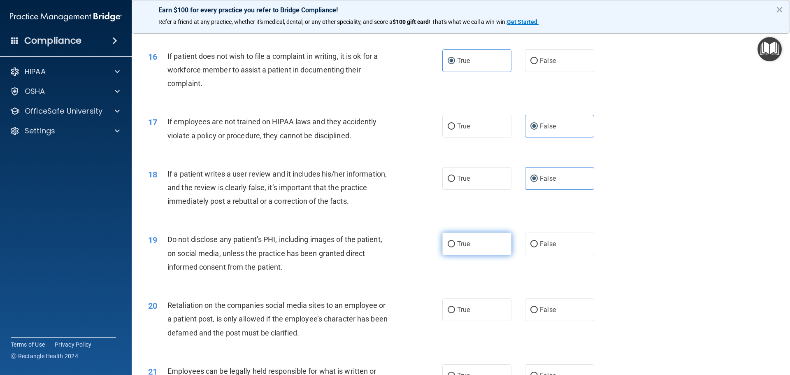
click at [488, 255] on label "True" at bounding box center [476, 244] width 69 height 23
click at [455, 247] on input "True" at bounding box center [451, 244] width 7 height 6
radio input "true"
click at [560, 321] on label "False" at bounding box center [559, 309] width 69 height 23
click at [538, 313] on input "False" at bounding box center [533, 310] width 7 height 6
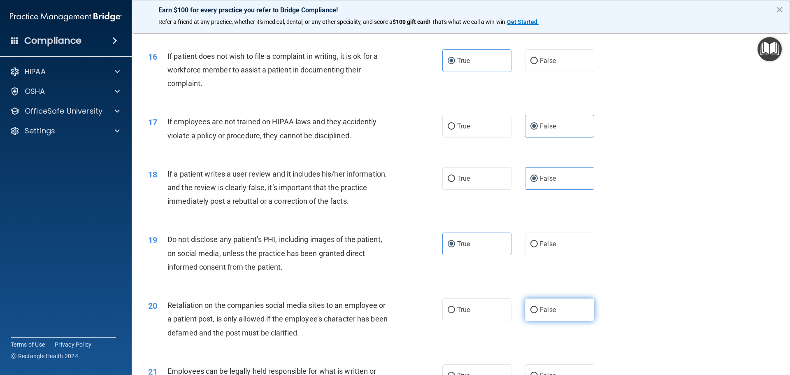
radio input "true"
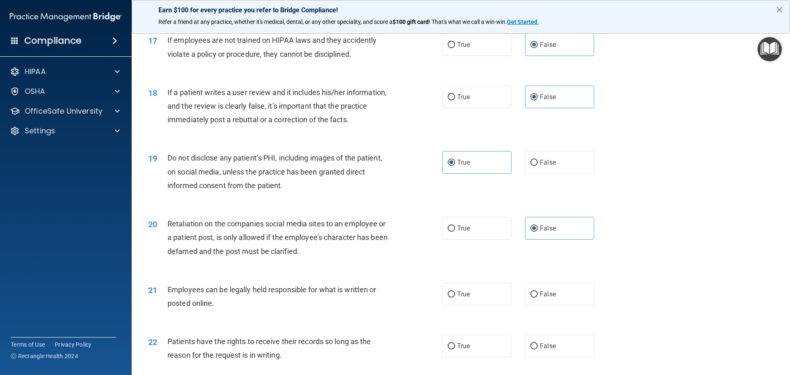
scroll to position [1111, 0]
click at [489, 305] on label "True" at bounding box center [476, 293] width 69 height 23
click at [455, 297] on input "True" at bounding box center [451, 294] width 7 height 6
radio input "true"
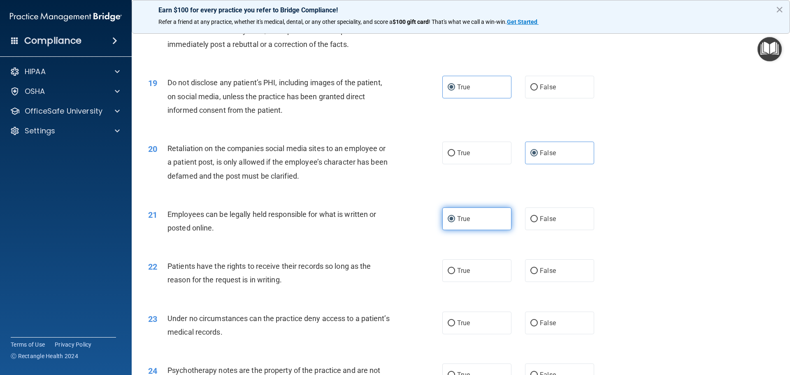
scroll to position [1193, 0]
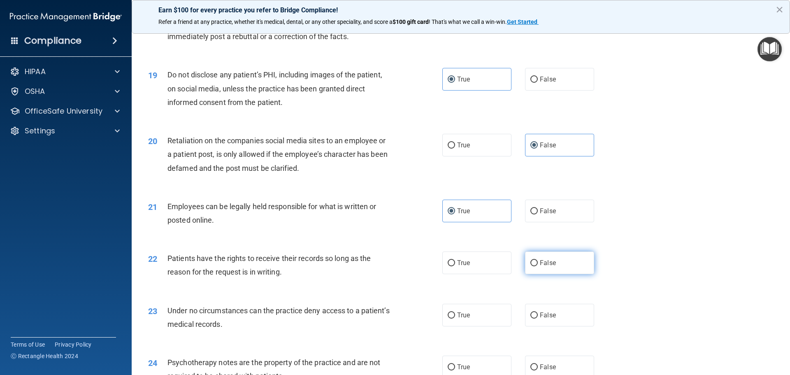
click at [562, 274] on label "False" at bounding box center [559, 262] width 69 height 23
click at [538, 266] on input "False" at bounding box center [533, 263] width 7 height 6
radio input "true"
click at [581, 323] on label "False" at bounding box center [559, 315] width 69 height 23
click at [538, 319] on input "False" at bounding box center [533, 315] width 7 height 6
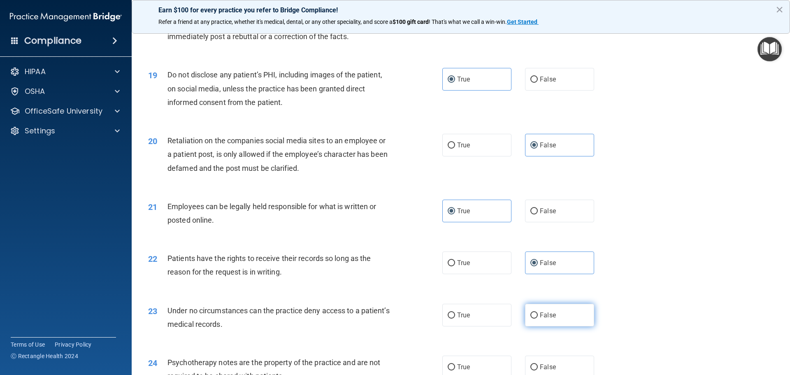
radio input "true"
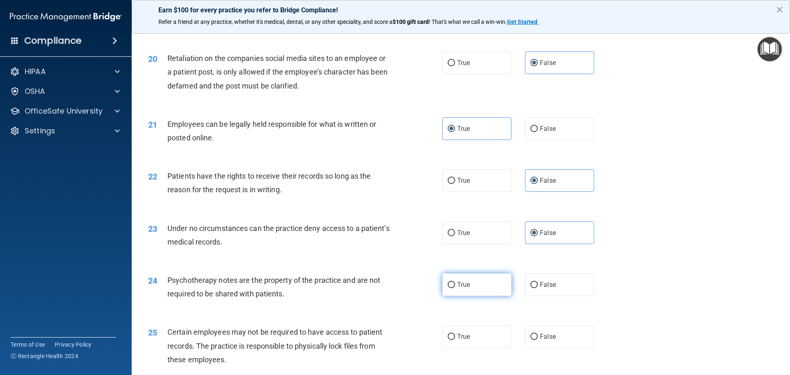
click at [494, 296] on label "True" at bounding box center [476, 284] width 69 height 23
click at [455, 288] on input "True" at bounding box center [451, 285] width 7 height 6
radio input "true"
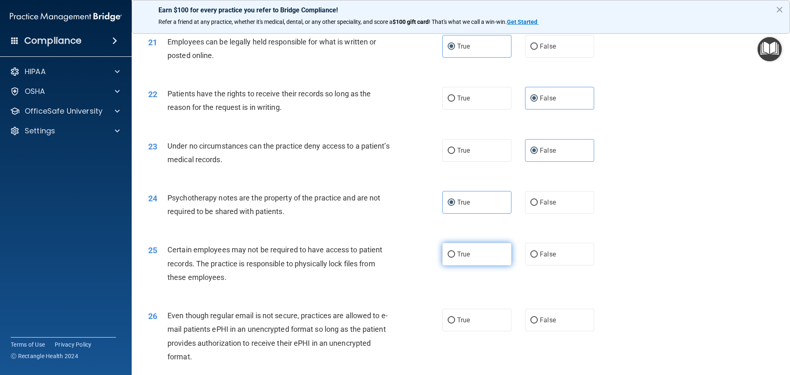
click at [487, 265] on label "True" at bounding box center [476, 254] width 69 height 23
click at [455, 258] on input "True" at bounding box center [451, 254] width 7 height 6
radio input "true"
click at [488, 331] on label "True" at bounding box center [476, 320] width 69 height 23
click at [455, 323] on input "True" at bounding box center [451, 320] width 7 height 6
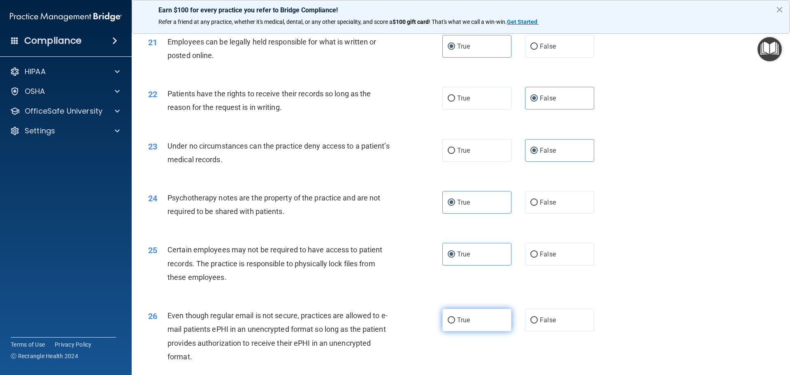
radio input "true"
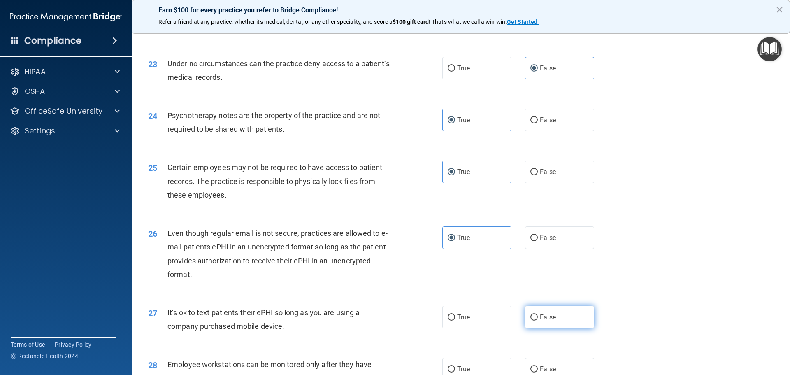
click at [574, 328] on label "False" at bounding box center [559, 317] width 69 height 23
click at [538, 321] on input "False" at bounding box center [533, 317] width 7 height 6
radio input "true"
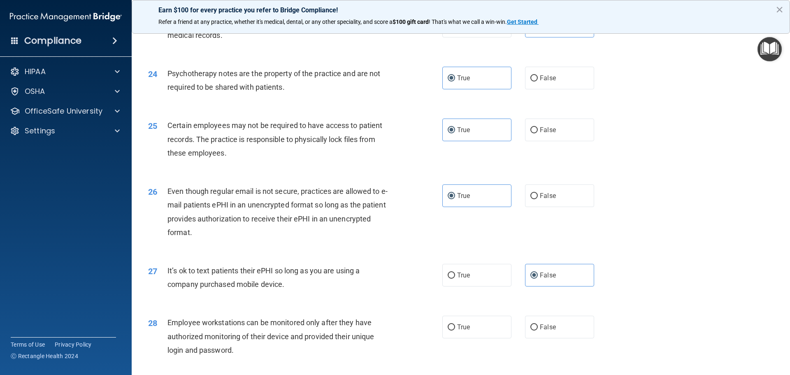
scroll to position [1523, 0]
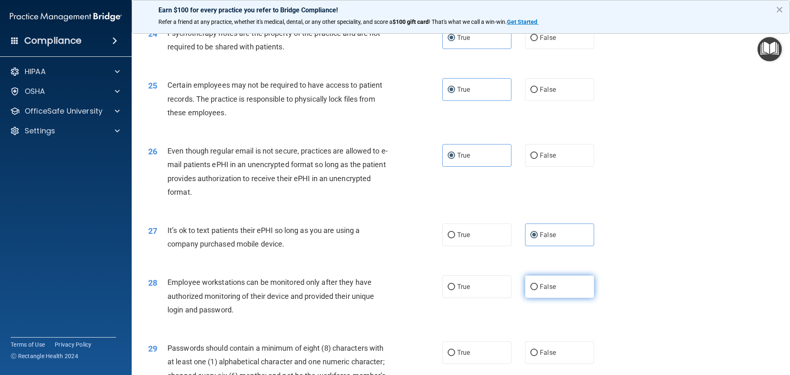
click at [560, 298] on label "False" at bounding box center [559, 286] width 69 height 23
click at [538, 290] on input "False" at bounding box center [533, 287] width 7 height 6
radio input "true"
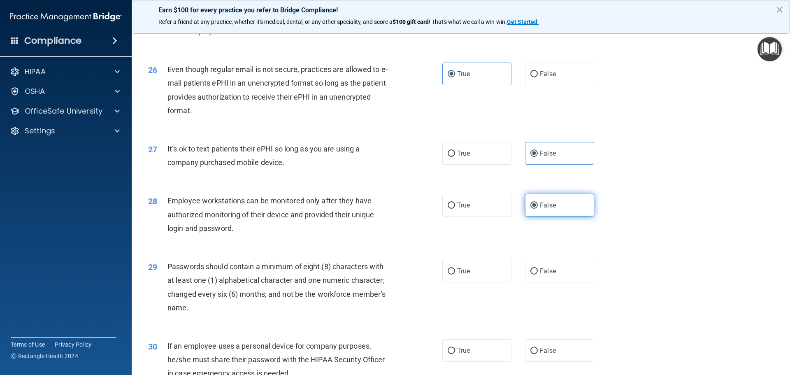
scroll to position [1605, 0]
click at [488, 281] on label "True" at bounding box center [476, 270] width 69 height 23
click at [455, 274] on input "True" at bounding box center [451, 270] width 7 height 6
radio input "true"
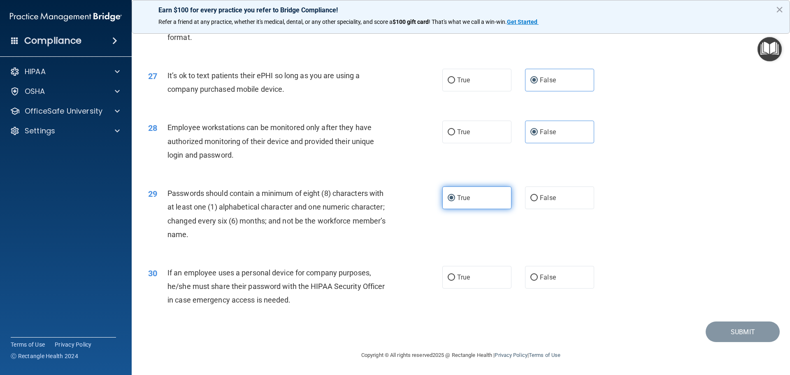
scroll to position [1687, 0]
click at [554, 283] on label "False" at bounding box center [559, 277] width 69 height 23
click at [538, 281] on input "False" at bounding box center [533, 277] width 7 height 6
radio input "true"
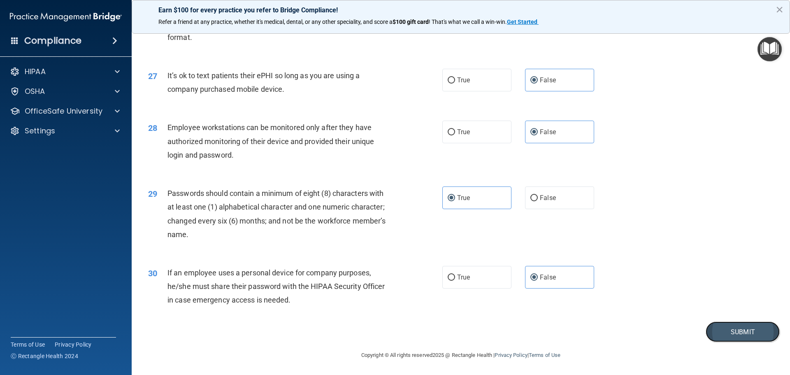
click at [709, 332] on button "Submit" at bounding box center [743, 331] width 74 height 21
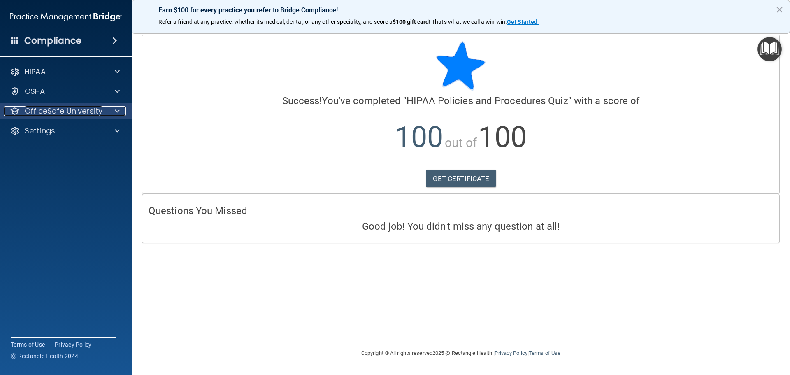
click at [48, 115] on p "OfficeSafe University" at bounding box center [64, 111] width 78 height 10
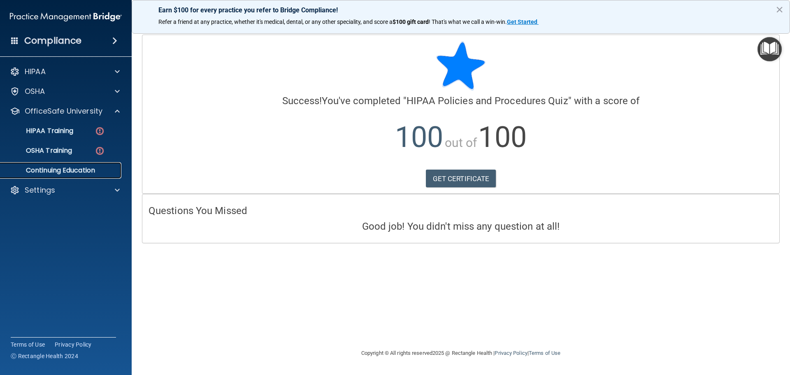
click at [46, 167] on p "Continuing Education" at bounding box center [61, 170] width 112 height 8
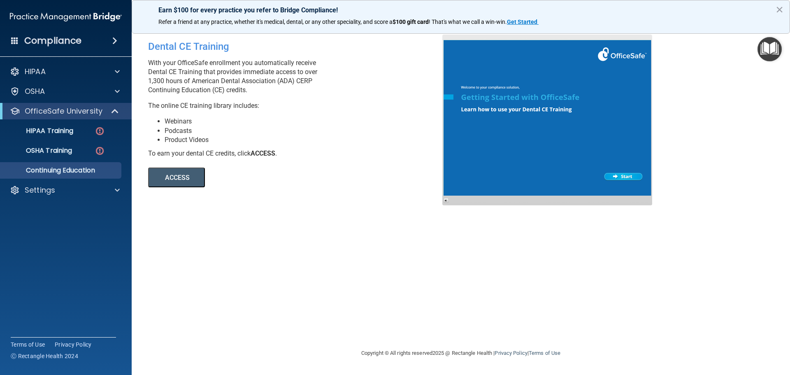
click at [184, 174] on button "ACCESS" at bounding box center [176, 177] width 57 height 20
click at [56, 131] on p "HIPAA Training" at bounding box center [39, 131] width 68 height 8
